Goal: Task Accomplishment & Management: Manage account settings

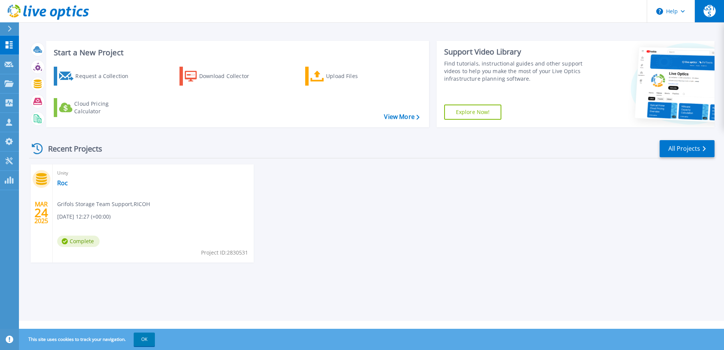
click at [701, 7] on button "GSTS" at bounding box center [709, 11] width 30 height 22
click at [9, 28] on icon at bounding box center [10, 29] width 4 height 6
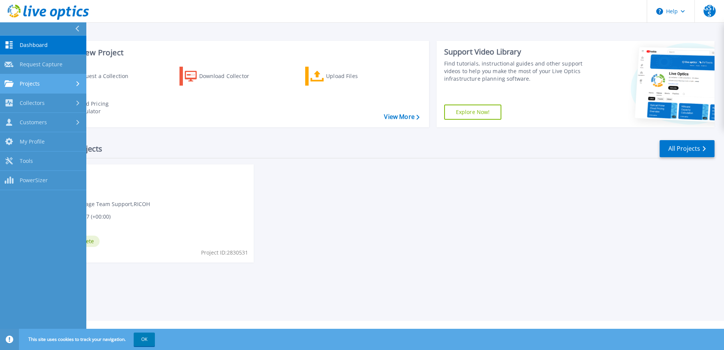
click at [43, 77] on link "Projects Projects" at bounding box center [43, 83] width 86 height 19
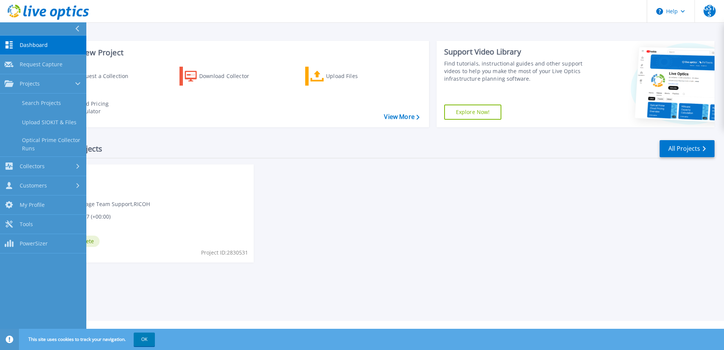
click at [209, 21] on header "Help GSTS Asociado de canal Grifols Storage Team Support ghitstorage@grifols.co…" at bounding box center [362, 11] width 724 height 23
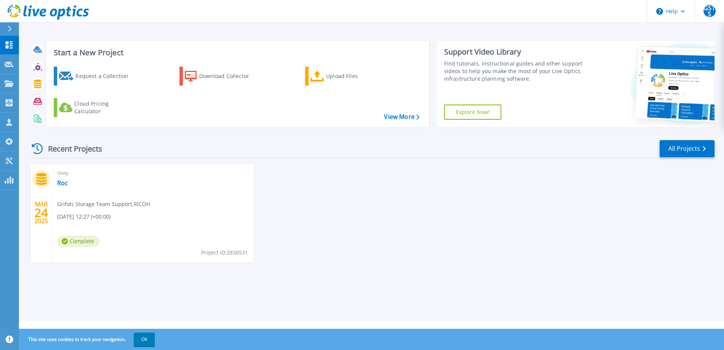
click at [52, 7] on icon at bounding box center [48, 13] width 81 height 16
click at [676, 155] on link "All Projects" at bounding box center [687, 148] width 55 height 17
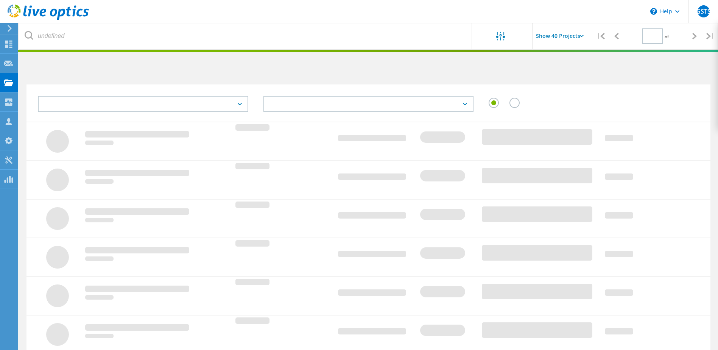
type input "1"
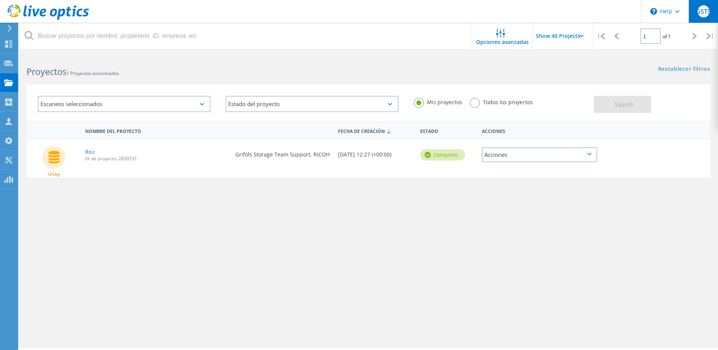
click at [700, 12] on span "GSTS" at bounding box center [703, 11] width 15 height 6
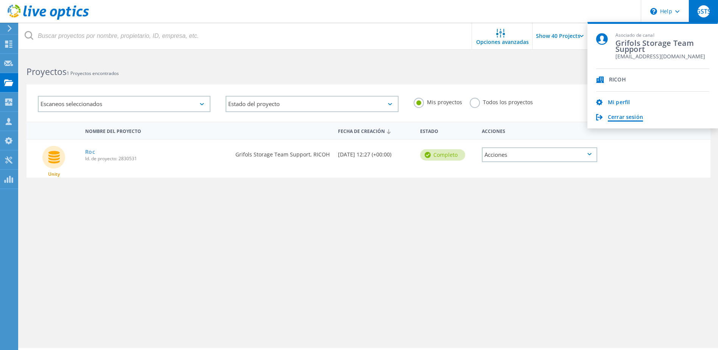
click at [630, 115] on link "Cerrar sesión" at bounding box center [625, 117] width 35 height 7
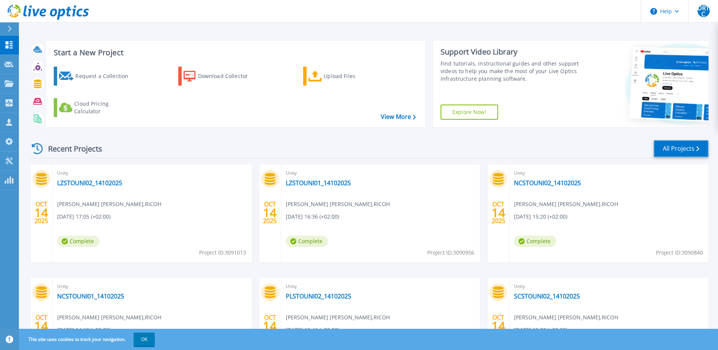
click at [673, 142] on link "All Projects" at bounding box center [681, 148] width 55 height 17
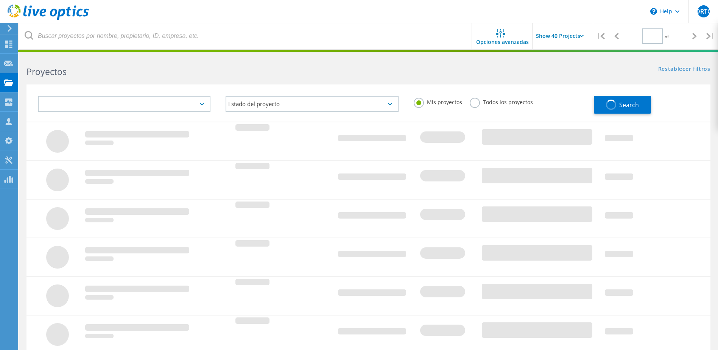
type input "1"
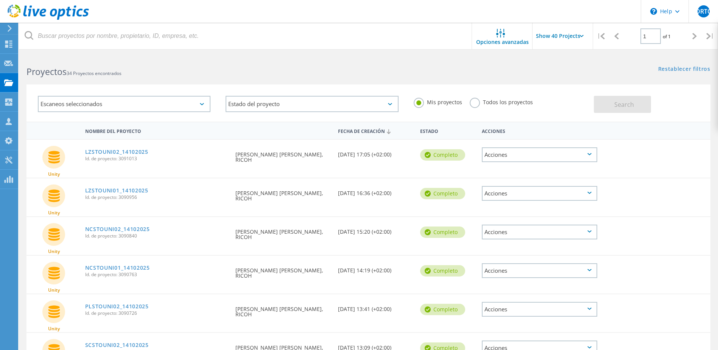
click at [495, 156] on div "Acciones" at bounding box center [539, 154] width 115 height 15
click at [647, 168] on div "Unity LZSTOUNI02_14102025 Id. de proyecto: 3091013 Solicitado por DAvid Ricardo…" at bounding box center [369, 159] width 684 height 38
click at [476, 105] on label "Todos los proyectos" at bounding box center [501, 101] width 63 height 7
click at [0, 0] on input "Todos los proyectos" at bounding box center [0, 0] width 0 height 0
click at [188, 106] on div "Escaneos seleccionados" at bounding box center [124, 104] width 173 height 16
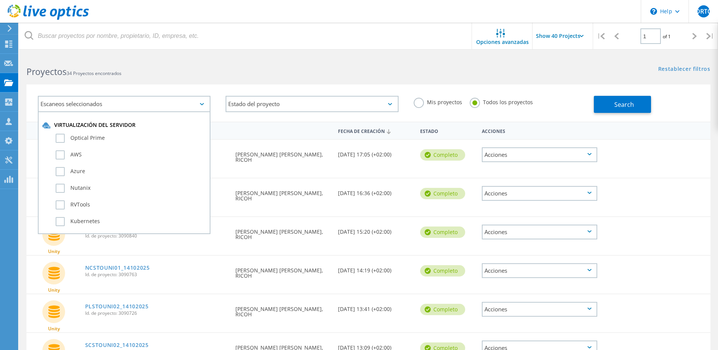
click at [188, 106] on div "Escaneos seleccionados" at bounding box center [124, 104] width 173 height 16
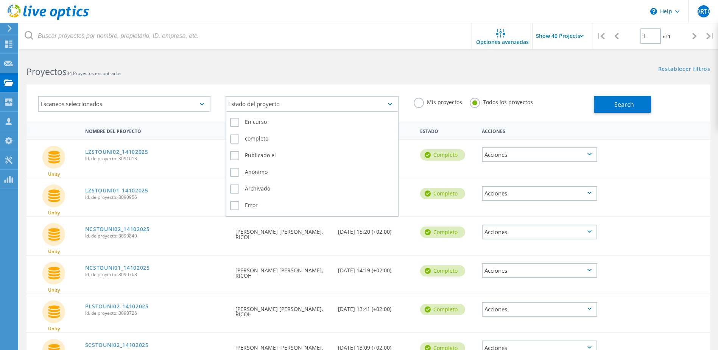
click at [282, 111] on div "Estado del proyecto En curso completo Publicado el Anónimo Archivado Error" at bounding box center [312, 104] width 173 height 16
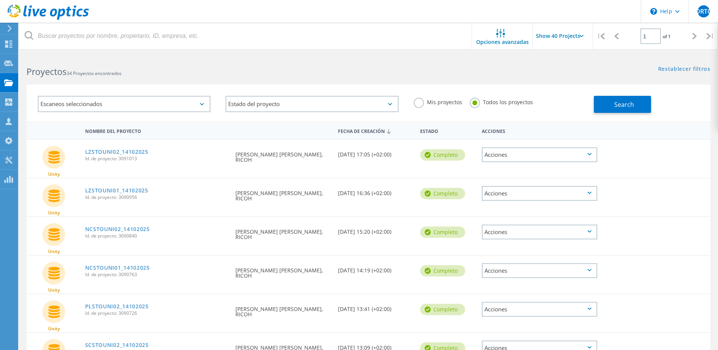
click at [297, 84] on div "Escaneos seleccionados Estado del proyecto En curso completo Publicado el Anóni…" at bounding box center [368, 98] width 699 height 47
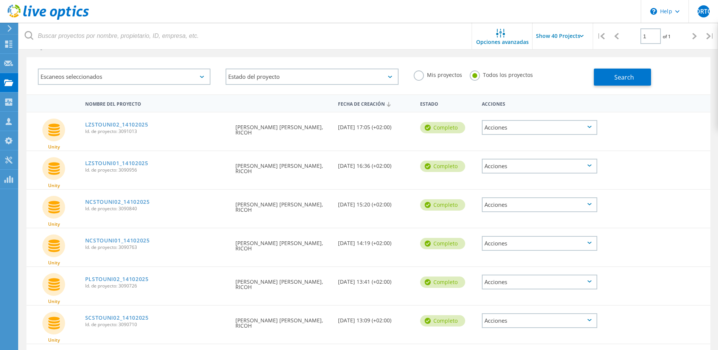
scroll to position [38, 0]
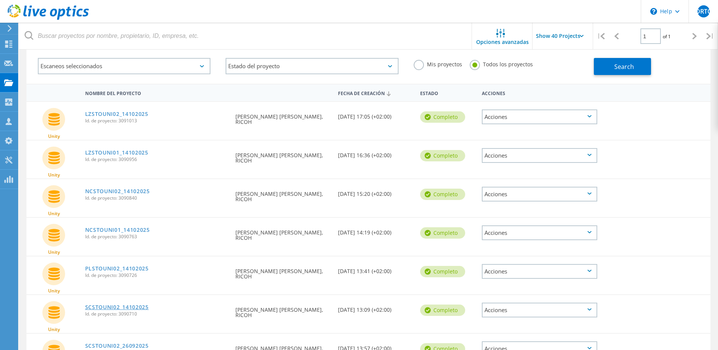
click at [129, 306] on link "SCSTOUNI02_14102025" at bounding box center [117, 306] width 64 height 5
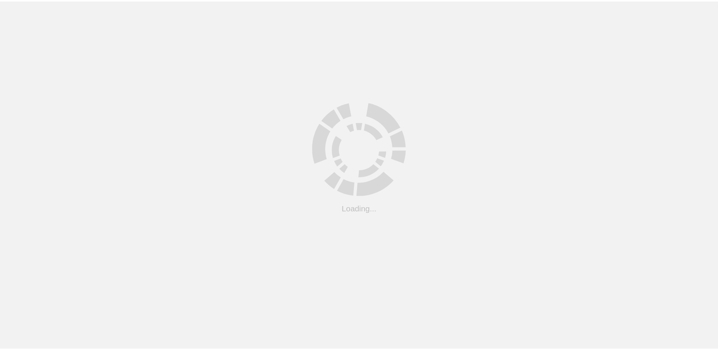
scroll to position [38, 0]
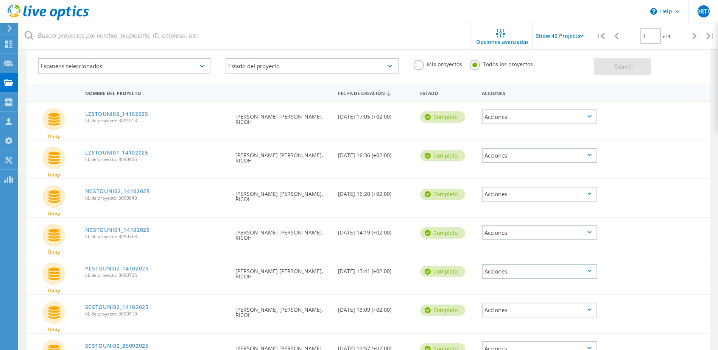
click at [123, 271] on link "PLSTOUNI02_14102025" at bounding box center [117, 268] width 64 height 5
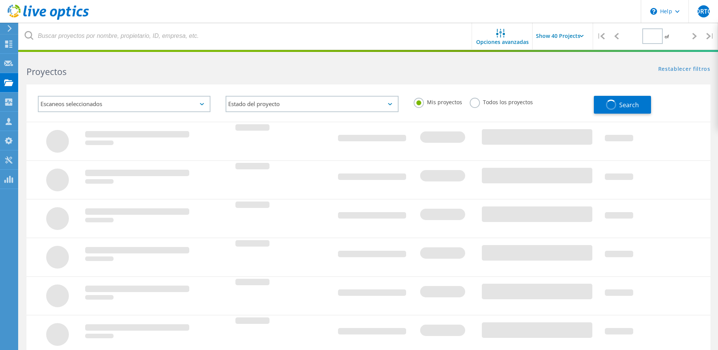
type input "1"
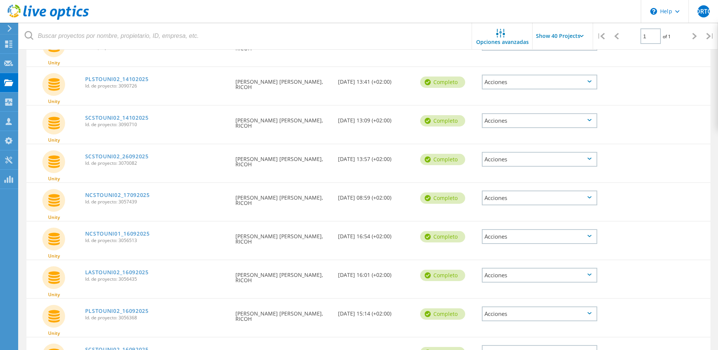
scroll to position [76, 0]
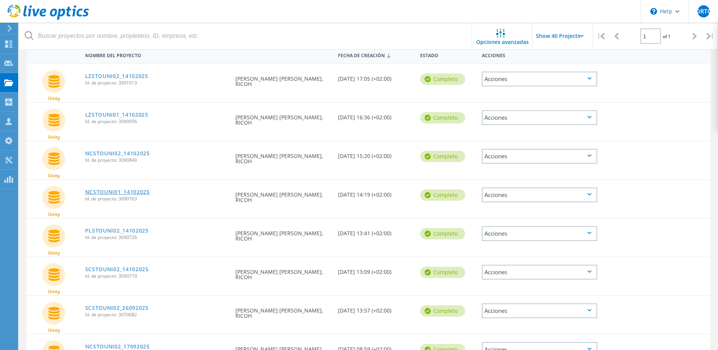
click at [122, 195] on link "NCSTOUNI01_14102025" at bounding box center [117, 191] width 65 height 5
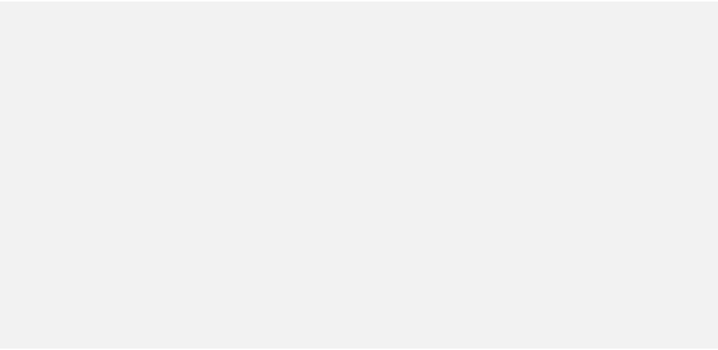
scroll to position [76, 0]
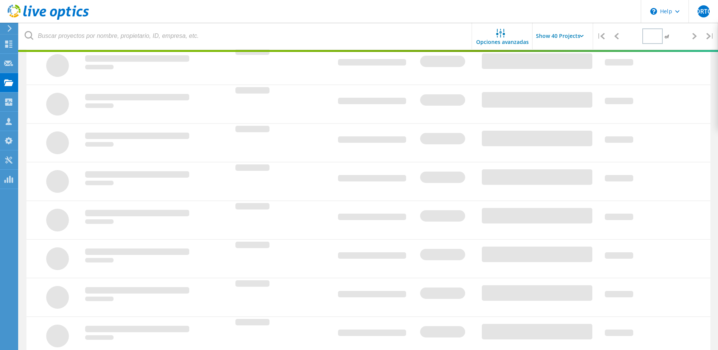
type input "1"
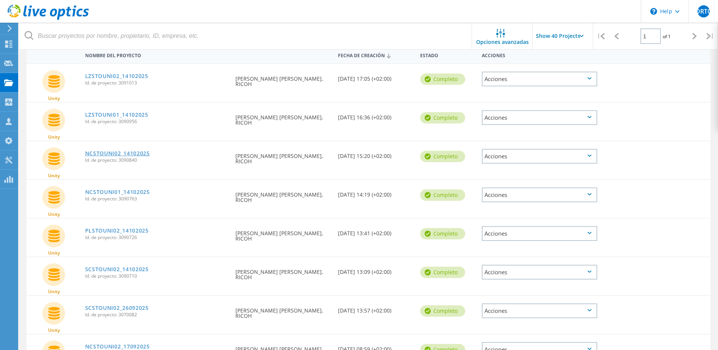
click at [137, 151] on link "NCSTOUNI02_14102025" at bounding box center [117, 153] width 65 height 5
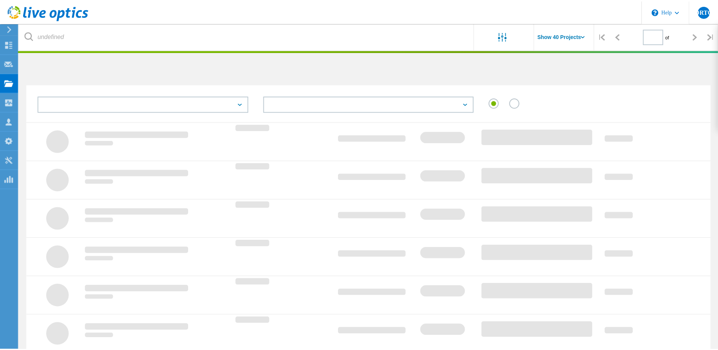
scroll to position [77, 0]
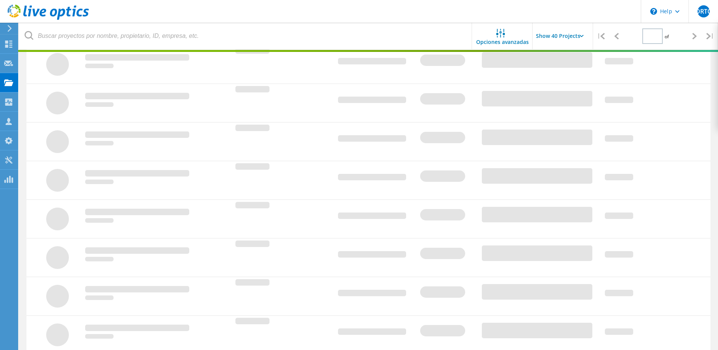
type input "1"
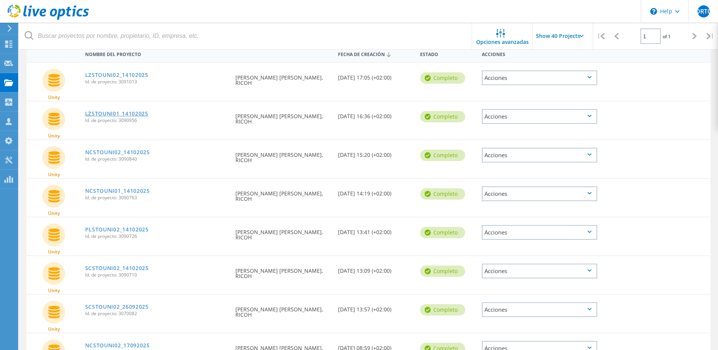
click at [122, 111] on link "LZSTOUNI01_14102025" at bounding box center [116, 113] width 63 height 5
